Goal: Transaction & Acquisition: Purchase product/service

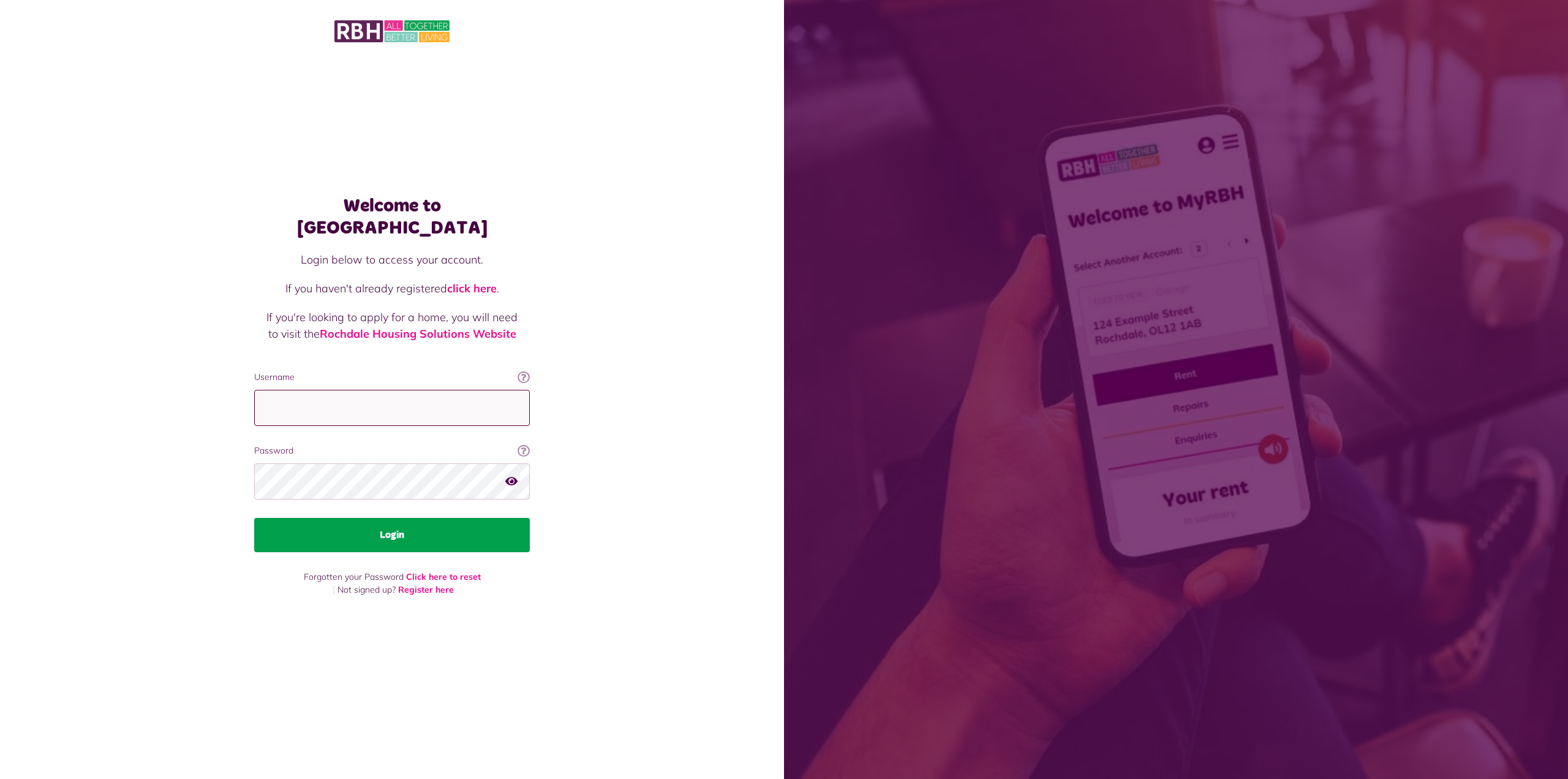
type input "**********"
click at [401, 531] on button "Login" at bounding box center [392, 535] width 276 height 34
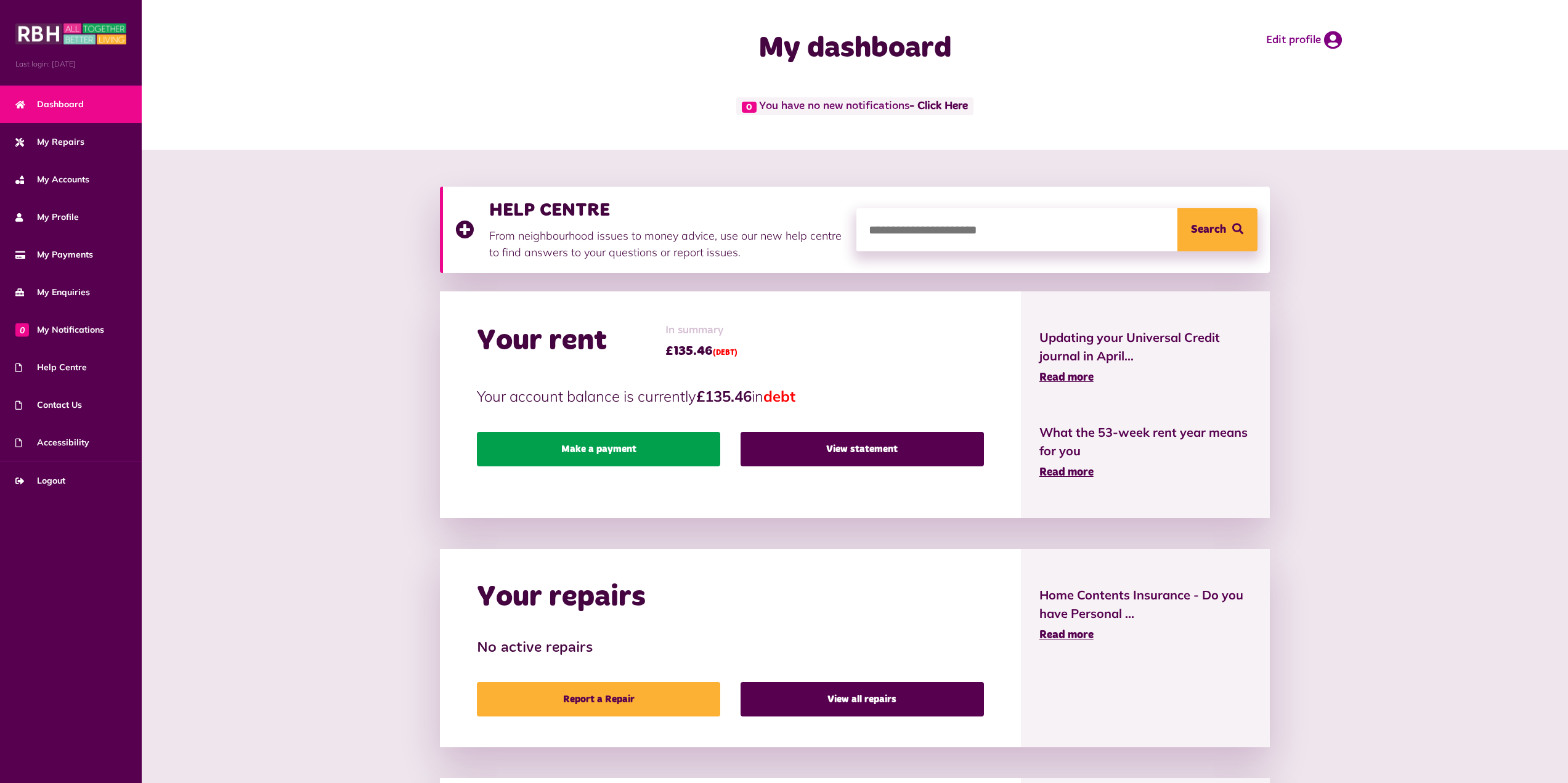
click at [596, 456] on link "Make a payment" at bounding box center [599, 449] width 244 height 35
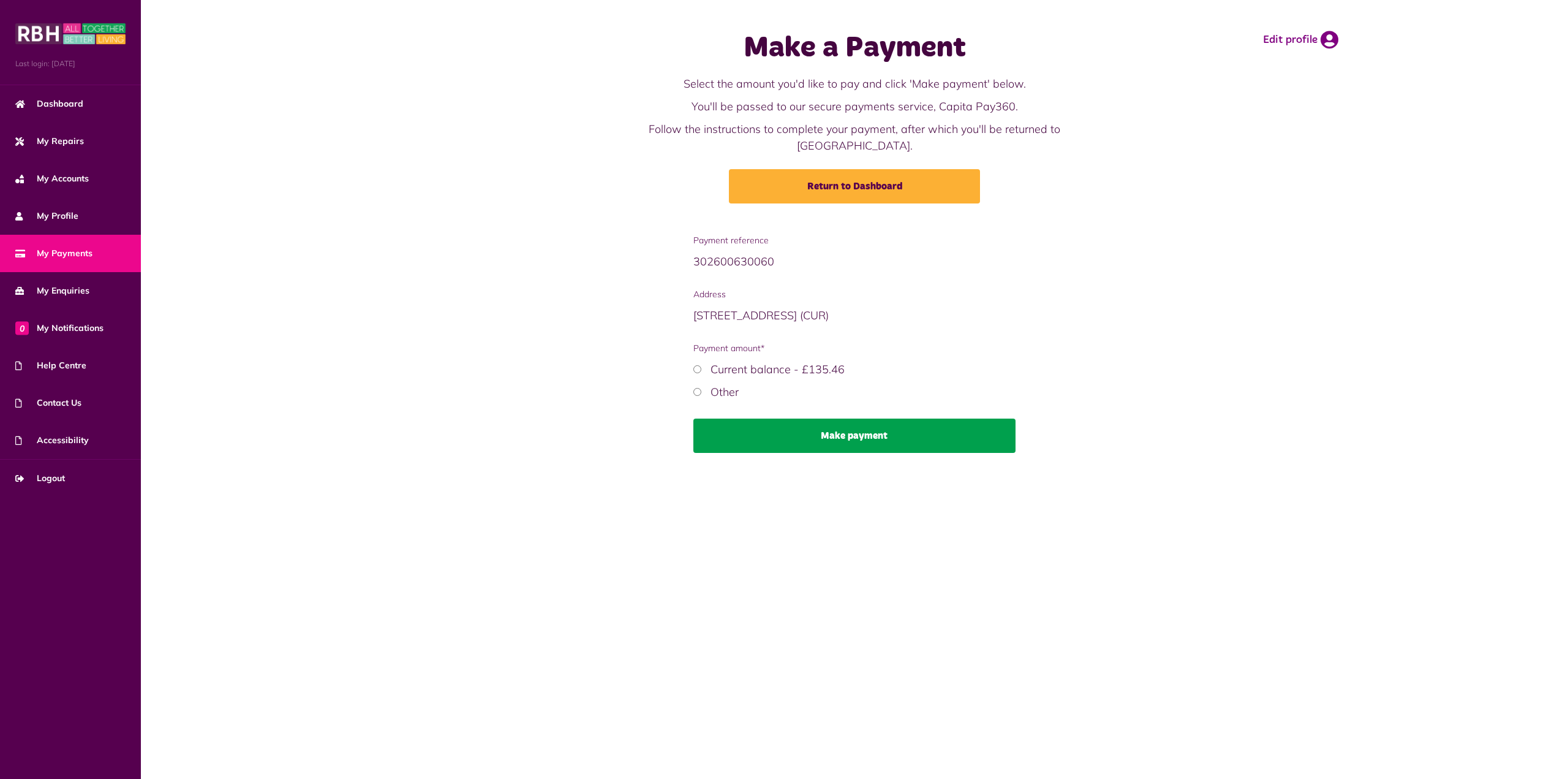
click at [814, 419] on button "Make payment" at bounding box center [855, 436] width 323 height 34
